Goal: Transaction & Acquisition: Subscribe to service/newsletter

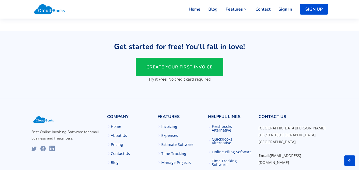
scroll to position [1293, 0]
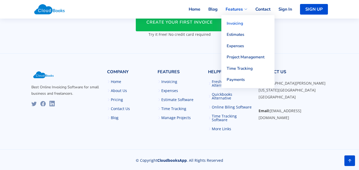
click at [233, 23] on link "Invoicing" at bounding box center [247, 23] width 53 height 11
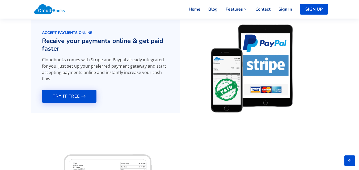
scroll to position [345, 0]
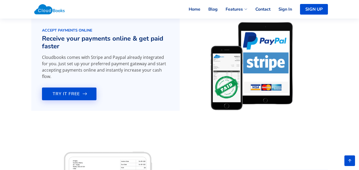
click at [77, 94] on span "TRY IT FREE" at bounding box center [66, 94] width 27 height 0
